Goal: Task Accomplishment & Management: Manage account settings

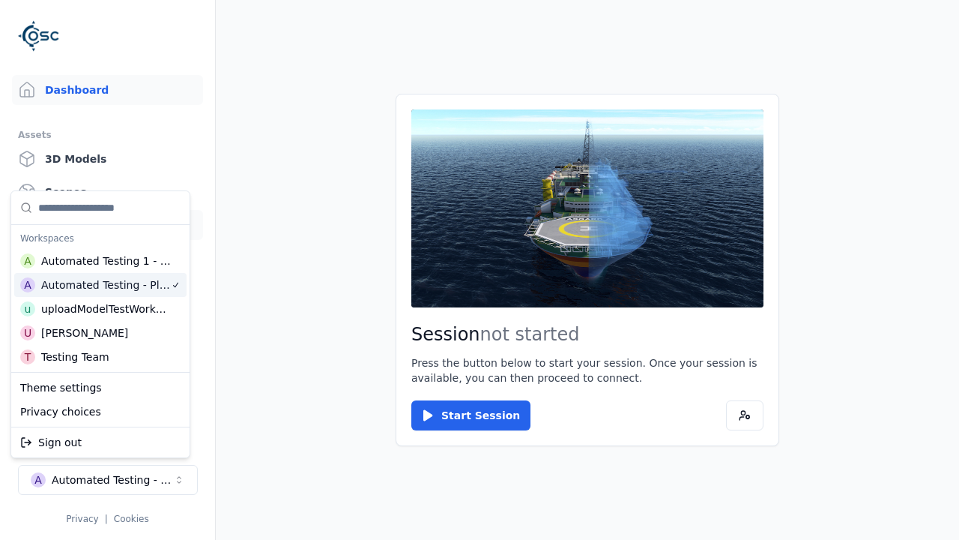
click at [107, 225] on link "Datasets" at bounding box center [107, 225] width 191 height 30
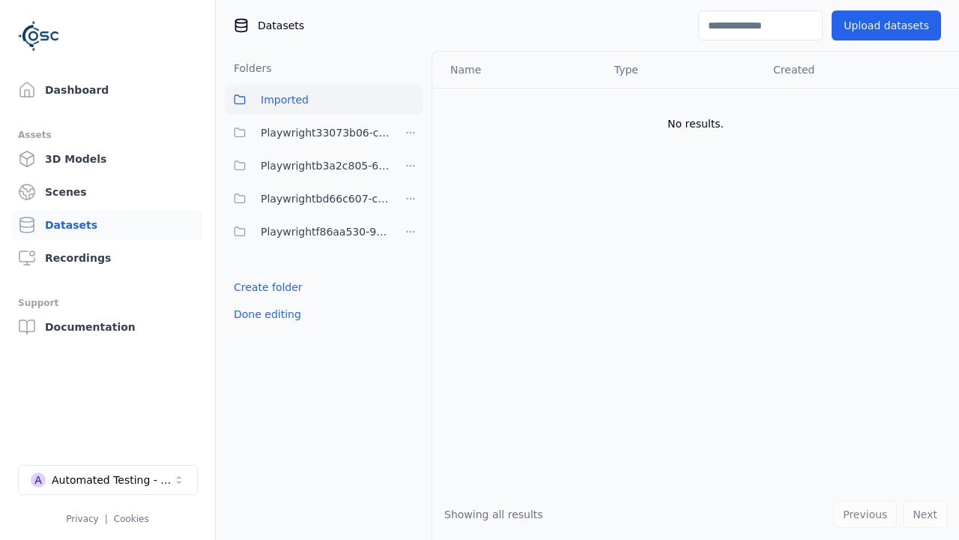
click at [264, 287] on link "Create folder" at bounding box center [268, 287] width 69 height 15
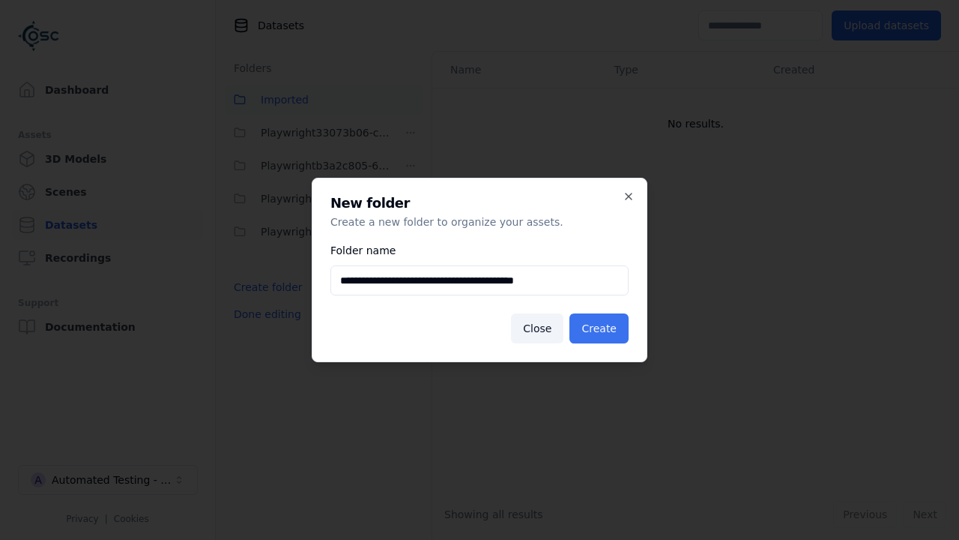
type input "**********"
click at [602, 328] on button "Create" at bounding box center [599, 328] width 59 height 30
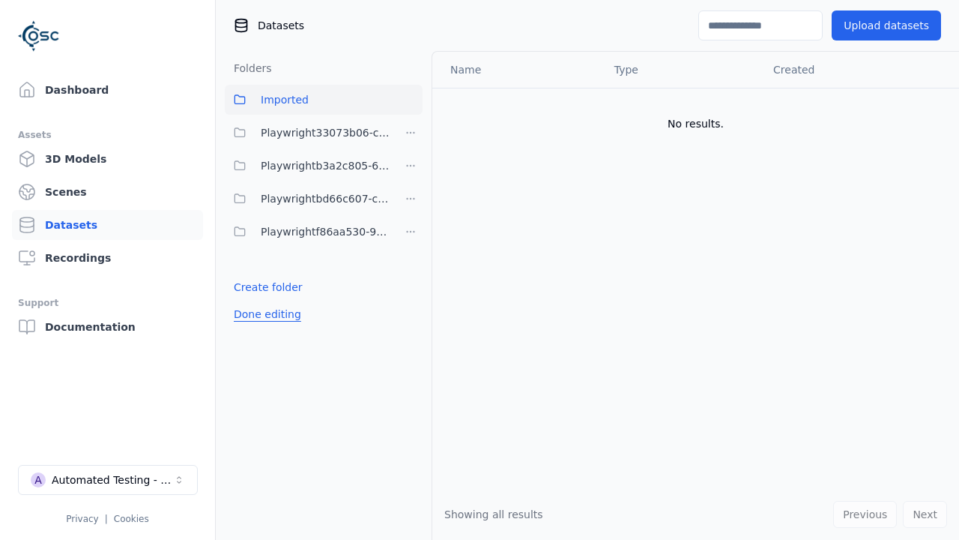
click at [264, 328] on button "Done editing" at bounding box center [267, 314] width 85 height 27
click at [250, 320] on button "Edit list" at bounding box center [253, 320] width 57 height 27
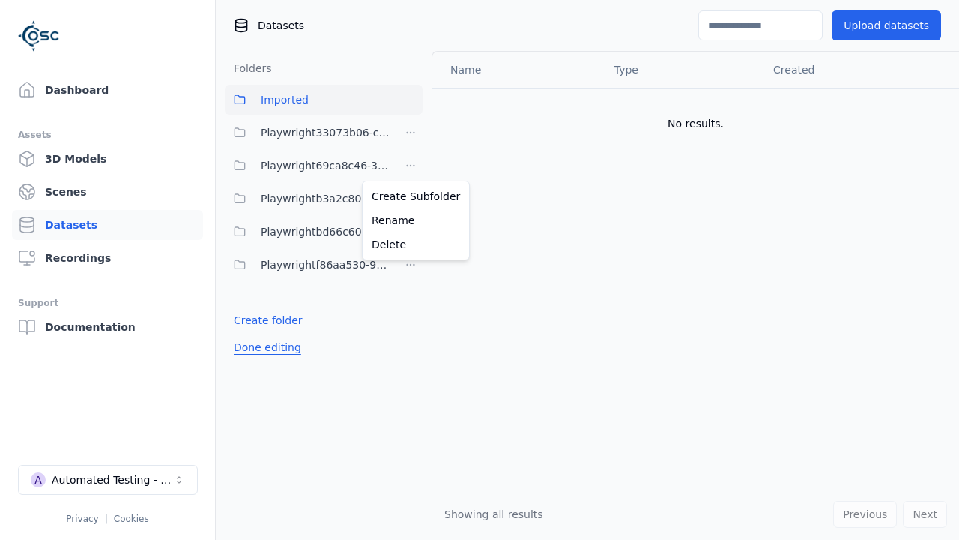
click at [411, 166] on html "Support Dashboard Assets 3D Models Scenes Datasets Recordings Support Documenta…" at bounding box center [479, 270] width 959 height 540
click at [410, 220] on div "Rename" at bounding box center [416, 220] width 100 height 24
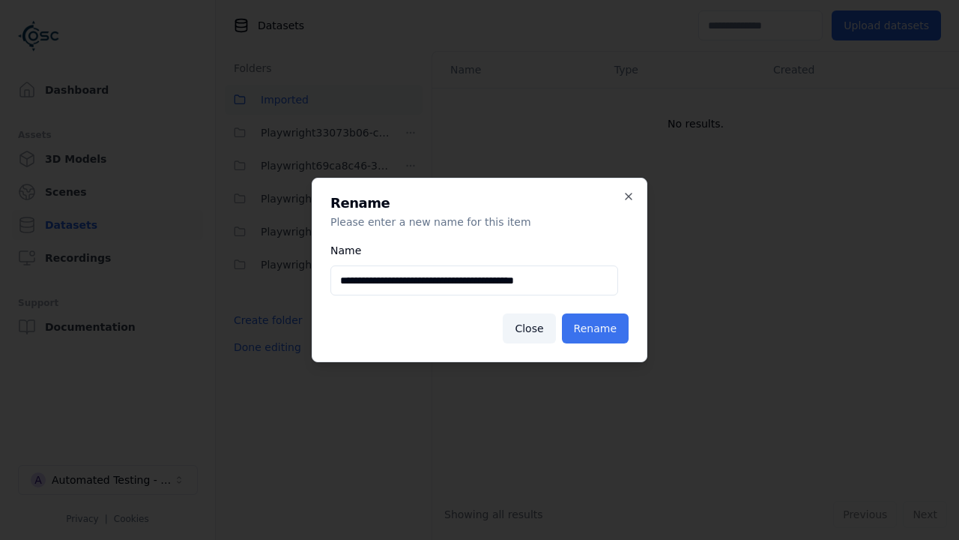
click at [474, 280] on input "**********" at bounding box center [475, 280] width 288 height 30
type input "**********"
click at [598, 328] on button "Rename" at bounding box center [595, 328] width 67 height 30
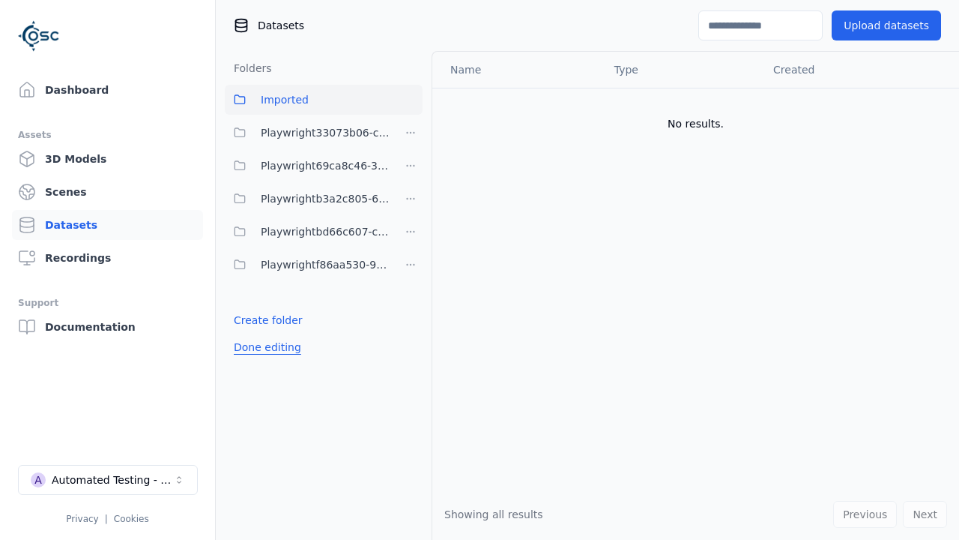
click at [264, 347] on button "Done editing" at bounding box center [267, 347] width 85 height 27
click at [250, 334] on button "Done editing" at bounding box center [267, 347] width 85 height 27
click at [411, 166] on html "Support Dashboard Assets 3D Models Scenes Datasets Recordings Support Documenta…" at bounding box center [479, 270] width 959 height 540
click at [410, 244] on div "Delete" at bounding box center [416, 244] width 100 height 24
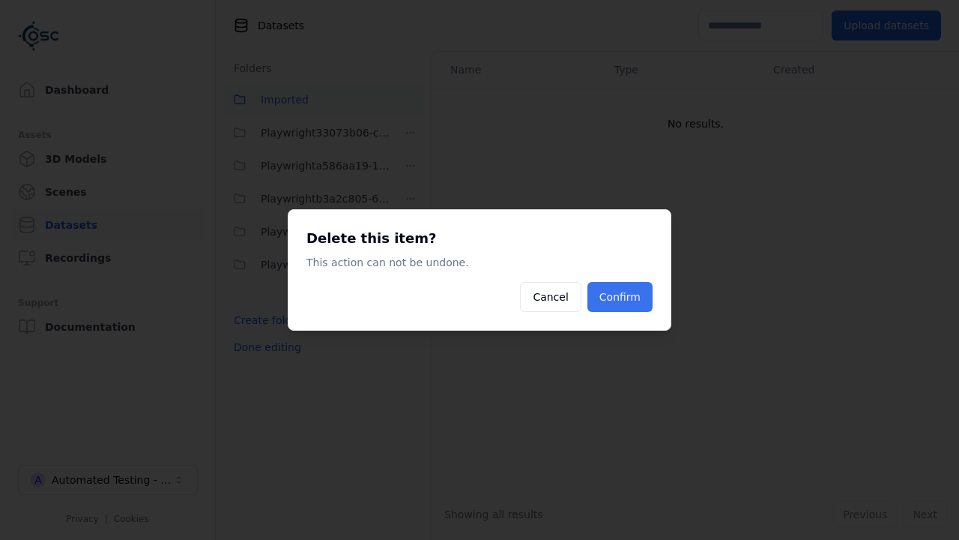
click at [622, 297] on button "Confirm" at bounding box center [620, 297] width 65 height 30
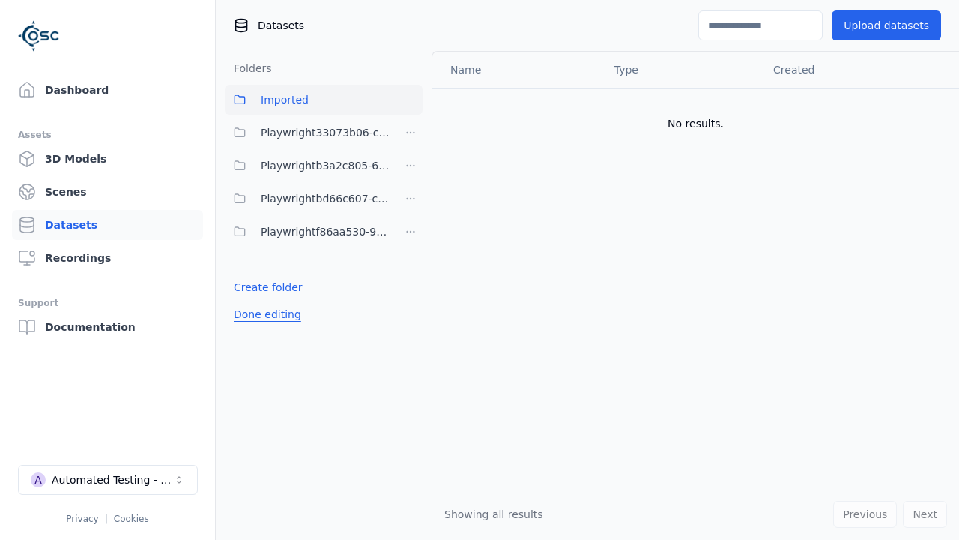
click at [264, 314] on button "Done editing" at bounding box center [267, 314] width 85 height 27
